Goal: Complete application form

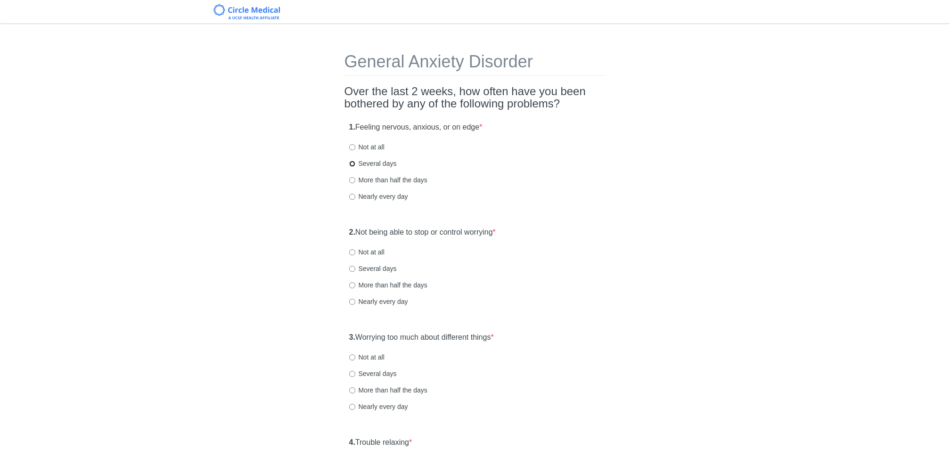
click at [352, 163] on input "Several days" at bounding box center [352, 164] width 6 height 6
radio input "true"
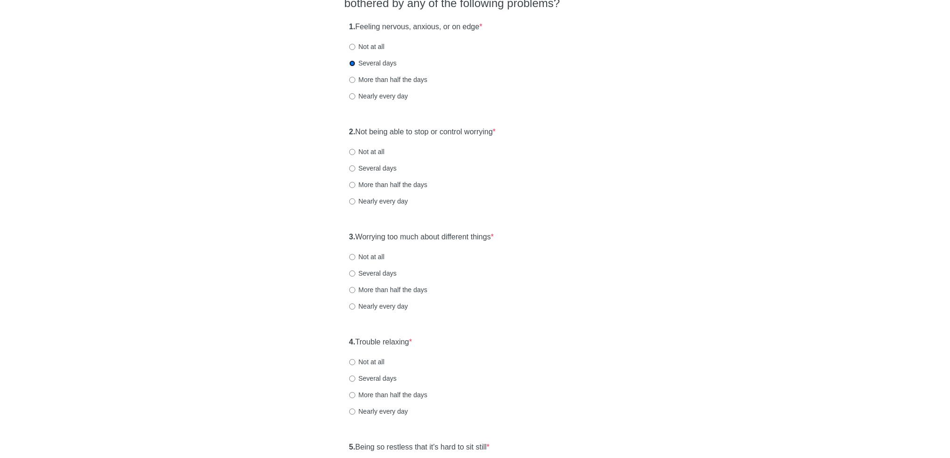
scroll to position [131, 0]
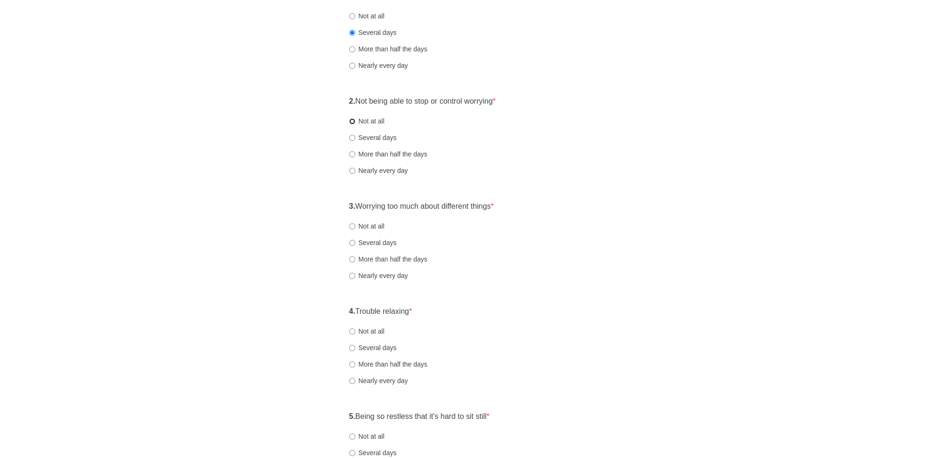
click at [353, 121] on input "Not at all" at bounding box center [352, 121] width 6 height 6
radio input "true"
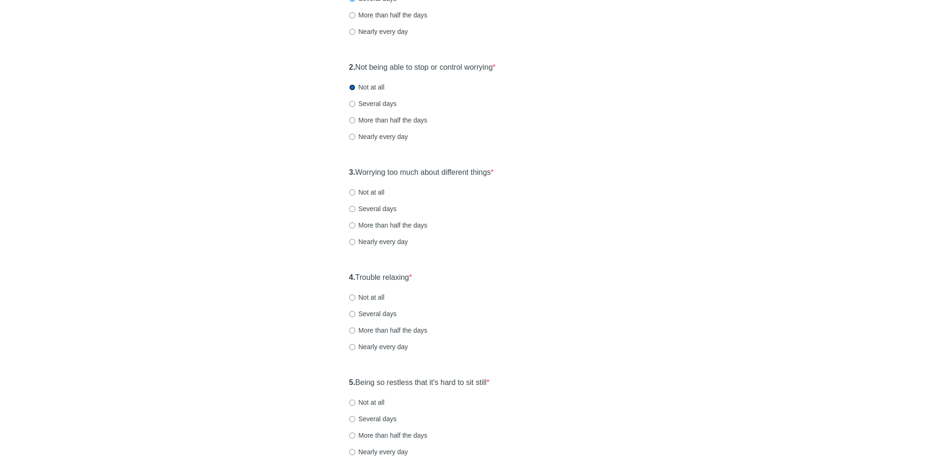
scroll to position [177, 0]
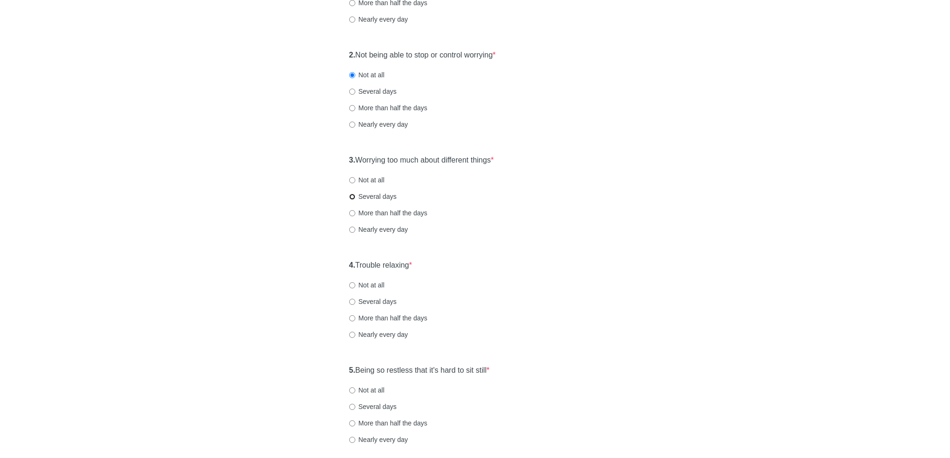
click at [350, 196] on input "Several days" at bounding box center [352, 197] width 6 height 6
radio input "true"
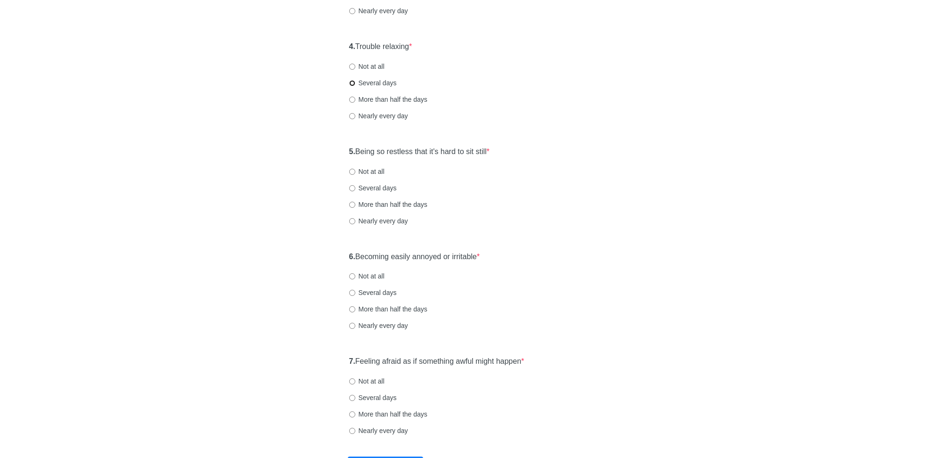
click at [352, 80] on input "Several days" at bounding box center [352, 83] width 6 height 6
radio input "true"
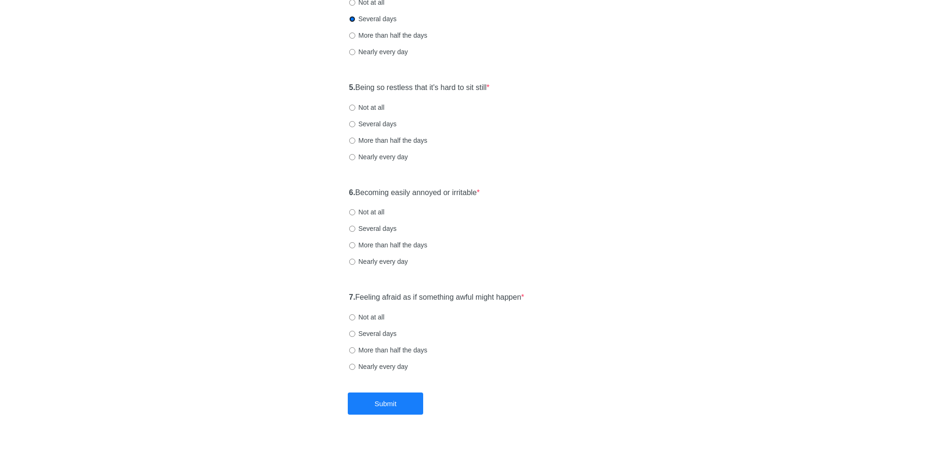
scroll to position [461, 0]
click at [352, 106] on input "Not at all" at bounding box center [352, 107] width 6 height 6
radio input "true"
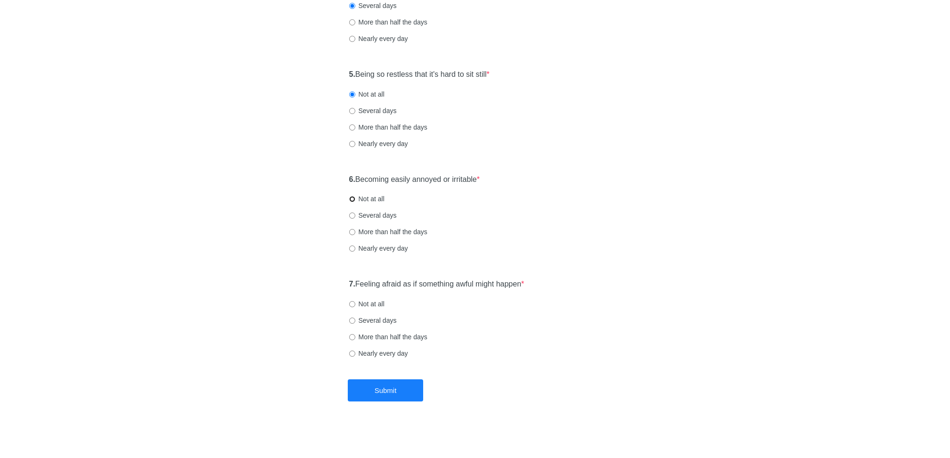
click at [351, 201] on input "Not at all" at bounding box center [352, 199] width 6 height 6
radio input "true"
click at [351, 322] on input "Several days" at bounding box center [352, 320] width 6 height 6
radio input "true"
click at [355, 380] on button "Submit" at bounding box center [385, 390] width 75 height 22
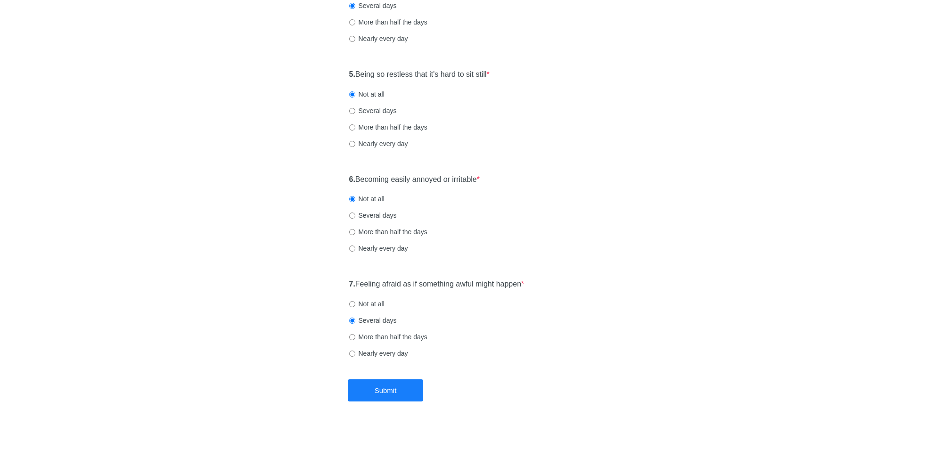
scroll to position [0, 0]
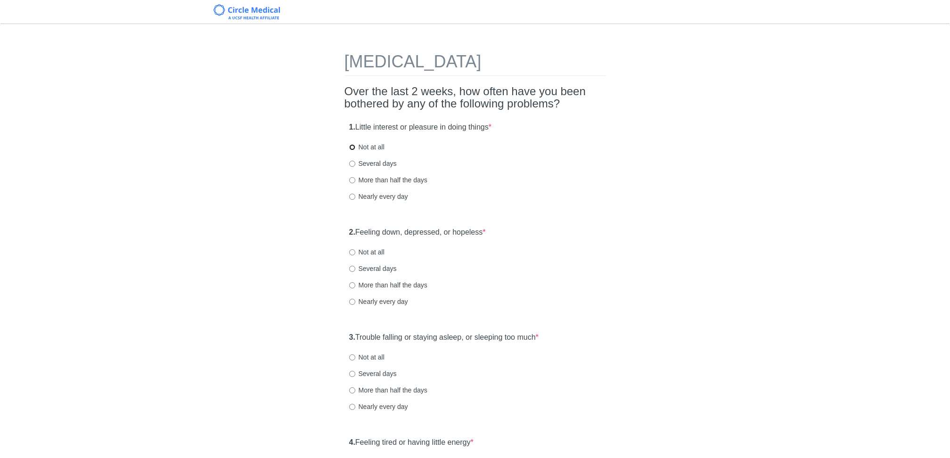
click at [352, 149] on input "Not at all" at bounding box center [352, 147] width 6 height 6
radio input "true"
click at [349, 254] on input "Not at all" at bounding box center [352, 252] width 6 height 6
radio input "true"
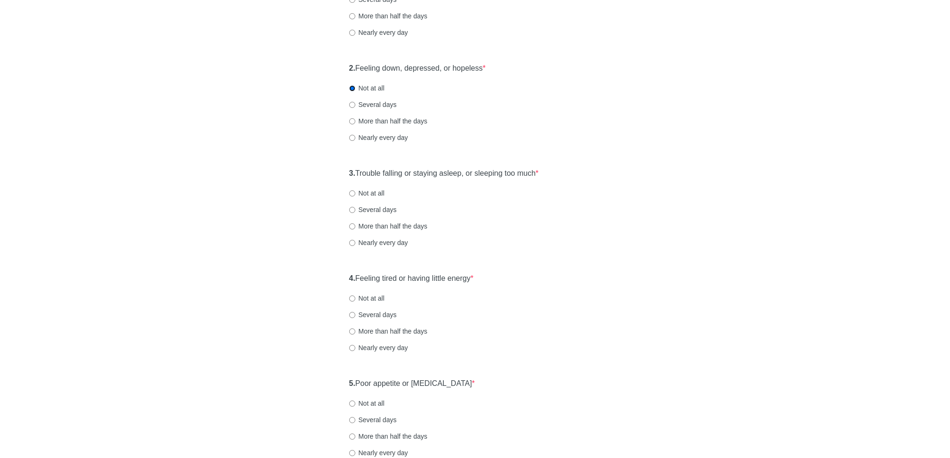
scroll to position [166, 0]
click at [355, 102] on input "Several days" at bounding box center [352, 103] width 6 height 6
radio input "true"
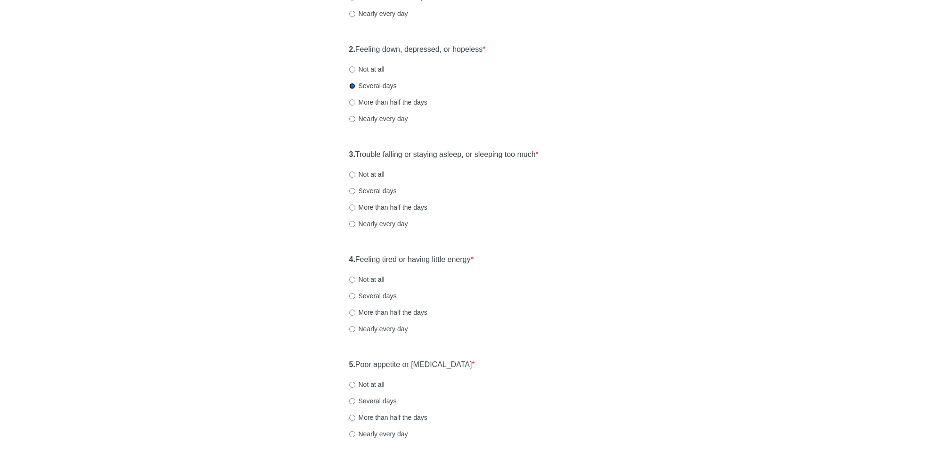
scroll to position [189, 0]
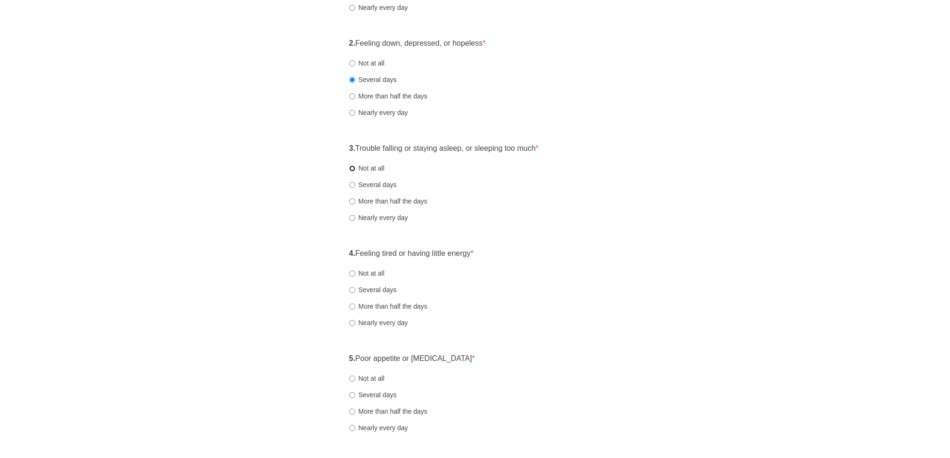
click at [352, 167] on input "Not at all" at bounding box center [352, 168] width 6 height 6
radio input "true"
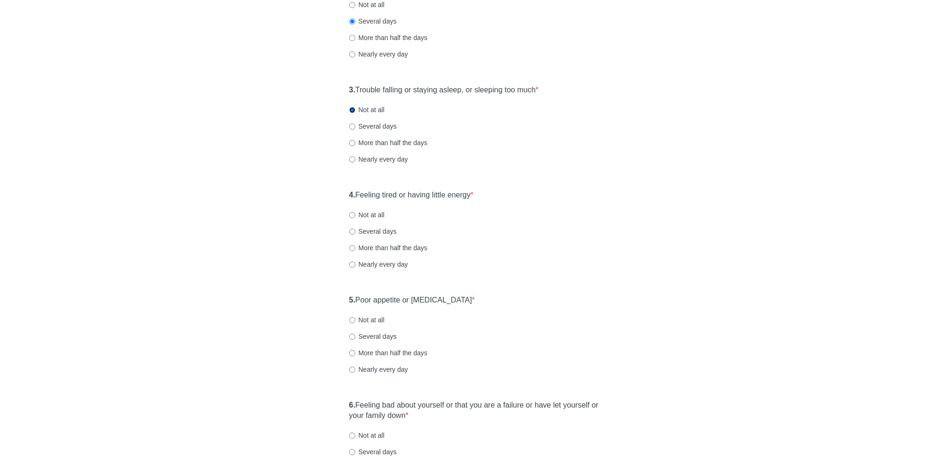
scroll to position [271, 0]
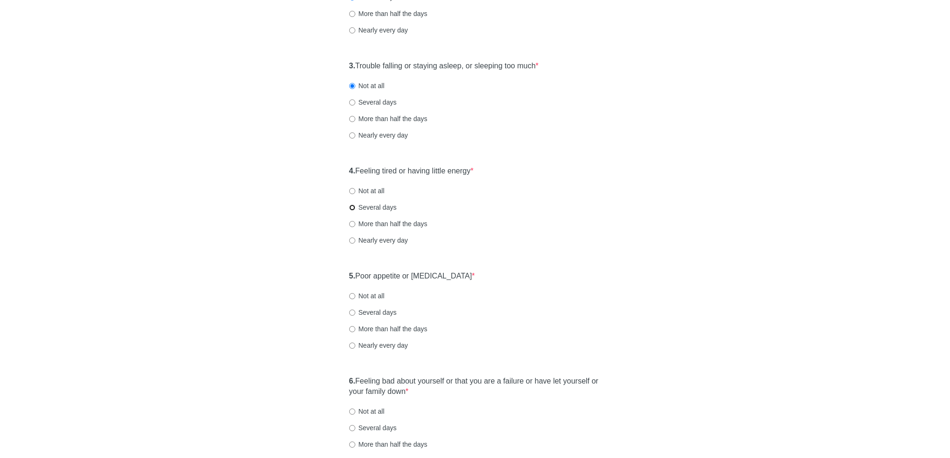
click at [349, 206] on input "Several days" at bounding box center [352, 207] width 6 height 6
radio input "true"
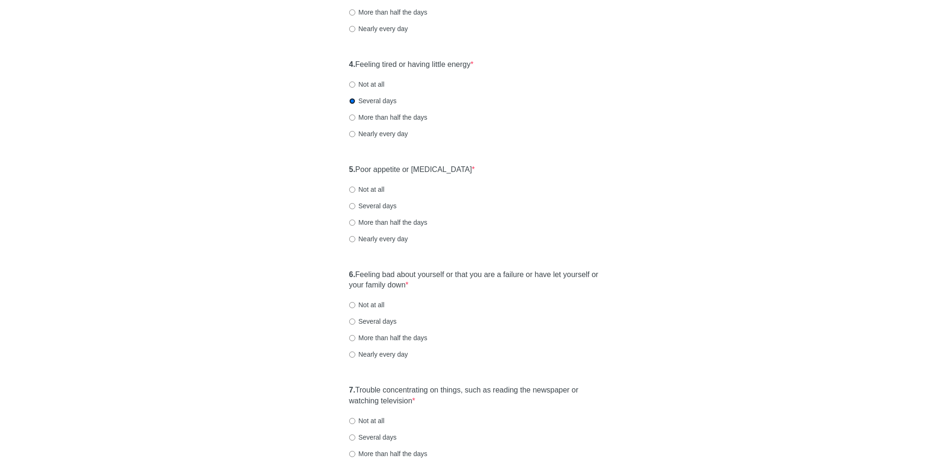
scroll to position [383, 0]
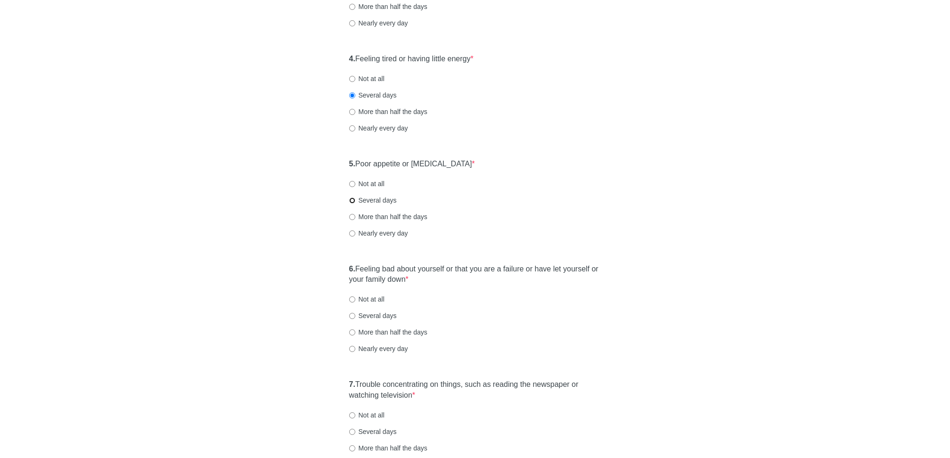
click at [351, 200] on input "Several days" at bounding box center [352, 200] width 6 height 6
radio input "true"
click at [353, 181] on input "Not at all" at bounding box center [352, 184] width 6 height 6
radio input "true"
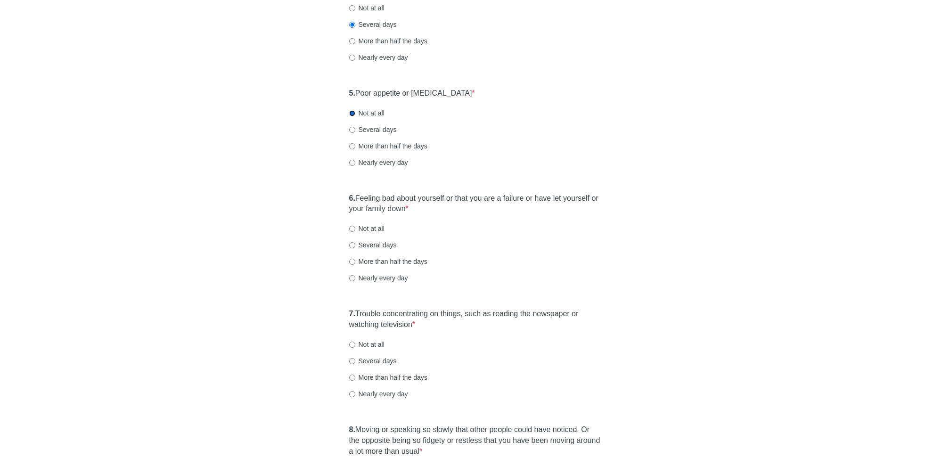
scroll to position [459, 0]
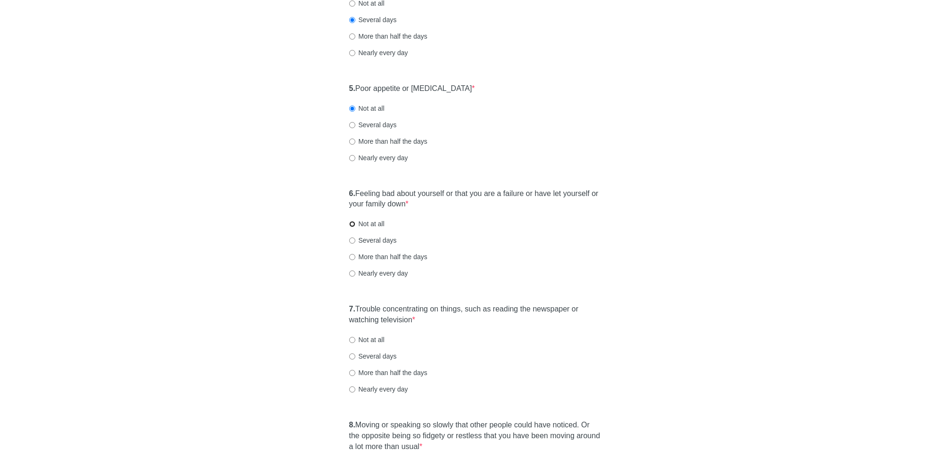
click at [350, 224] on input "Not at all" at bounding box center [352, 224] width 6 height 6
radio input "true"
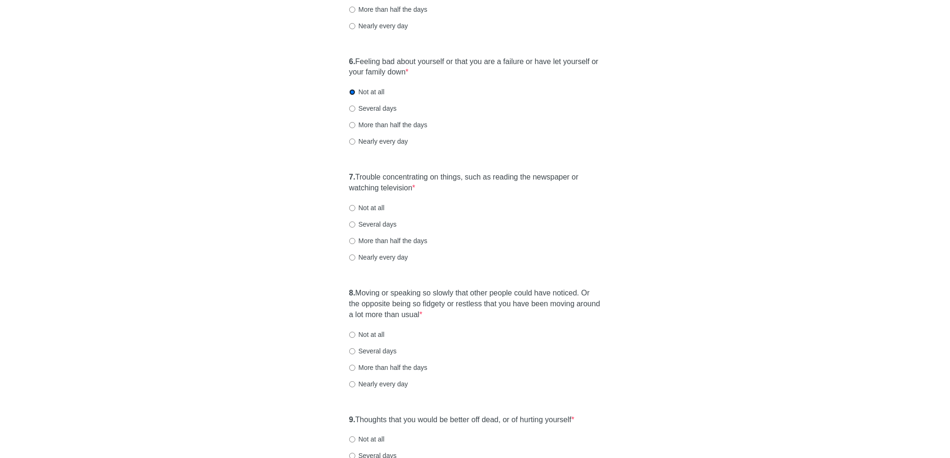
scroll to position [594, 0]
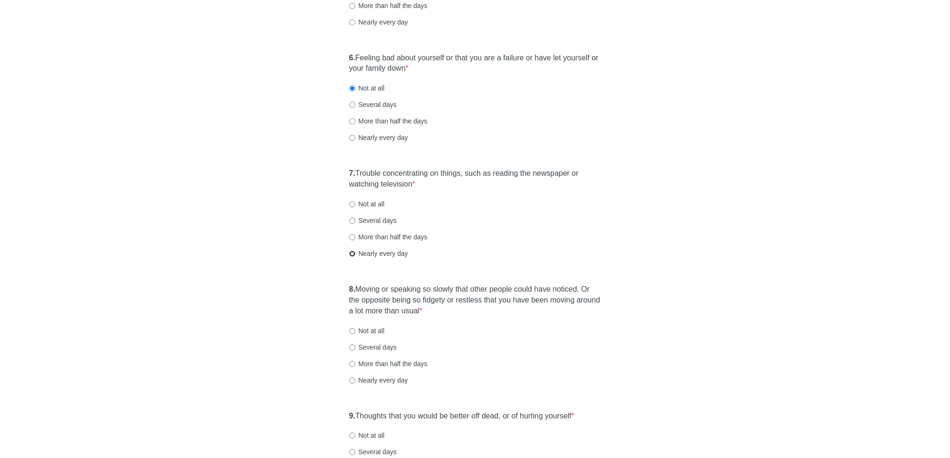
click at [351, 252] on input "Nearly every day" at bounding box center [352, 254] width 6 height 6
radio input "true"
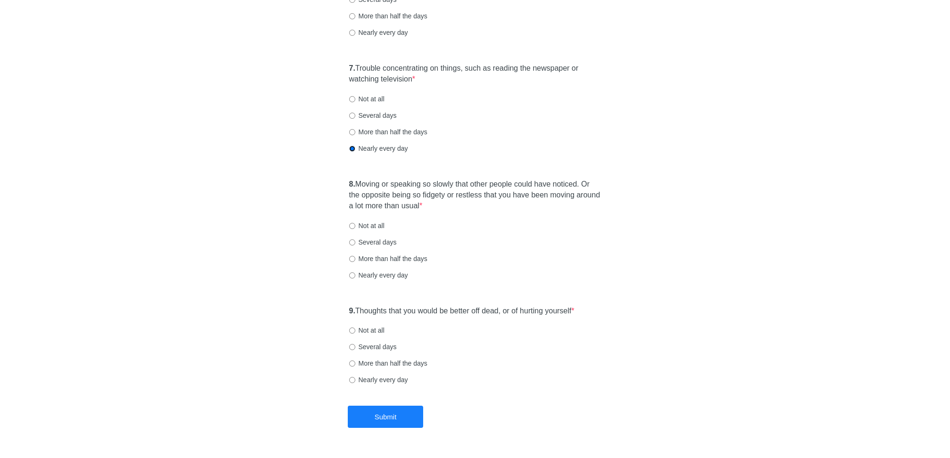
scroll to position [714, 0]
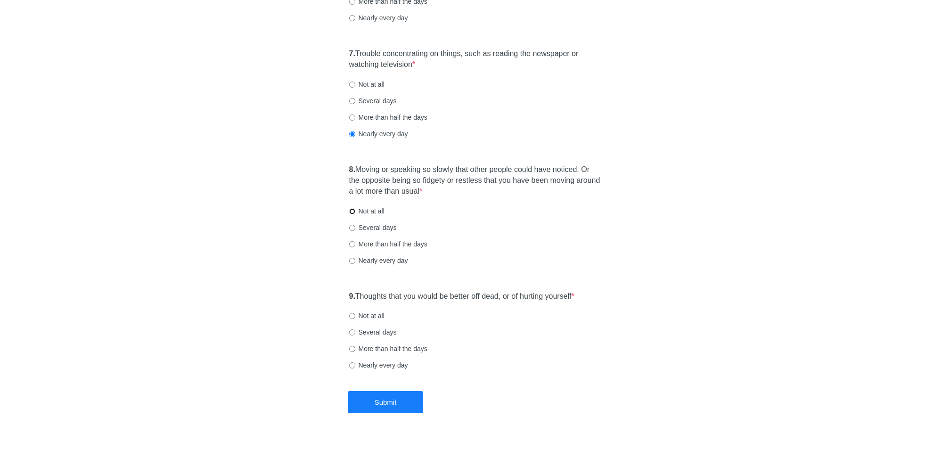
click at [352, 210] on input "Not at all" at bounding box center [352, 211] width 6 height 6
radio input "true"
click at [350, 316] on input "Not at all" at bounding box center [352, 316] width 6 height 6
radio input "true"
click at [360, 397] on button "Submit" at bounding box center [385, 402] width 75 height 22
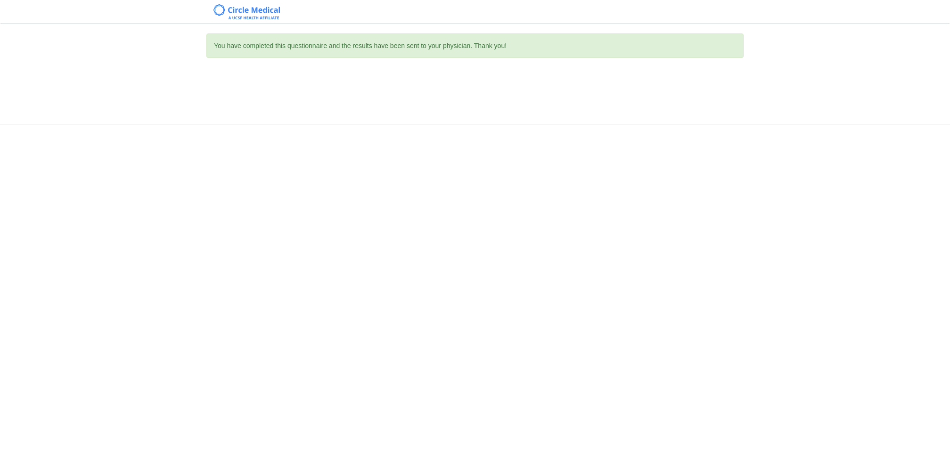
scroll to position [0, 0]
